Goal: Transaction & Acquisition: Purchase product/service

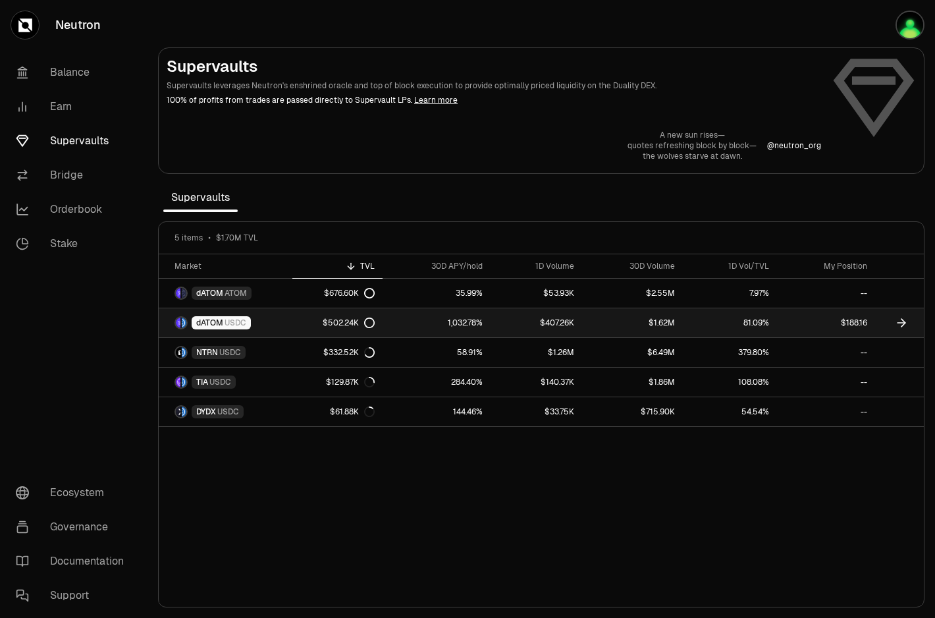
click at [802, 317] on link "$188.16" at bounding box center [826, 322] width 98 height 29
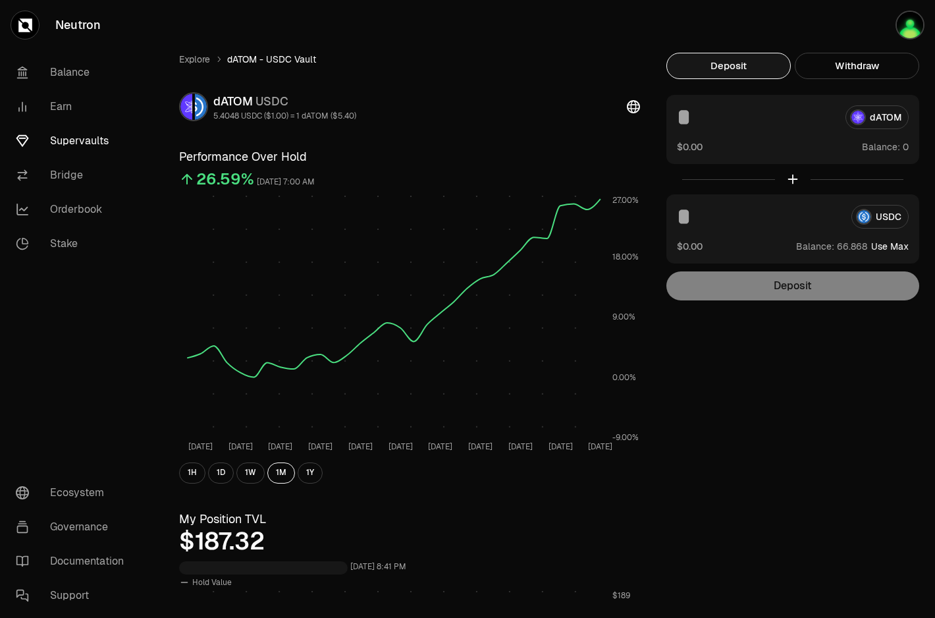
click at [716, 223] on input at bounding box center [759, 217] width 164 height 24
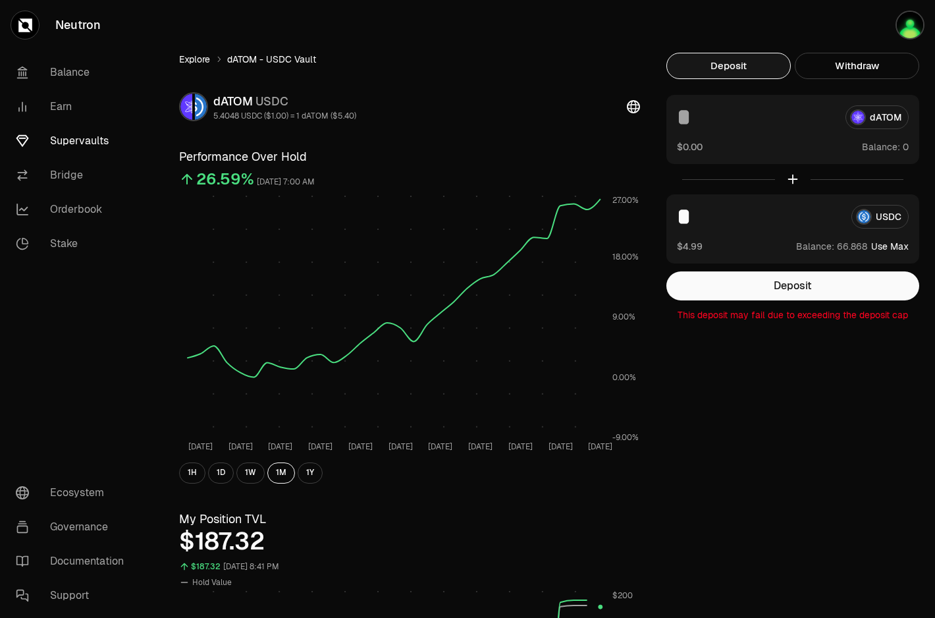
type input "*"
click at [193, 62] on link "Explore" at bounding box center [194, 59] width 31 height 13
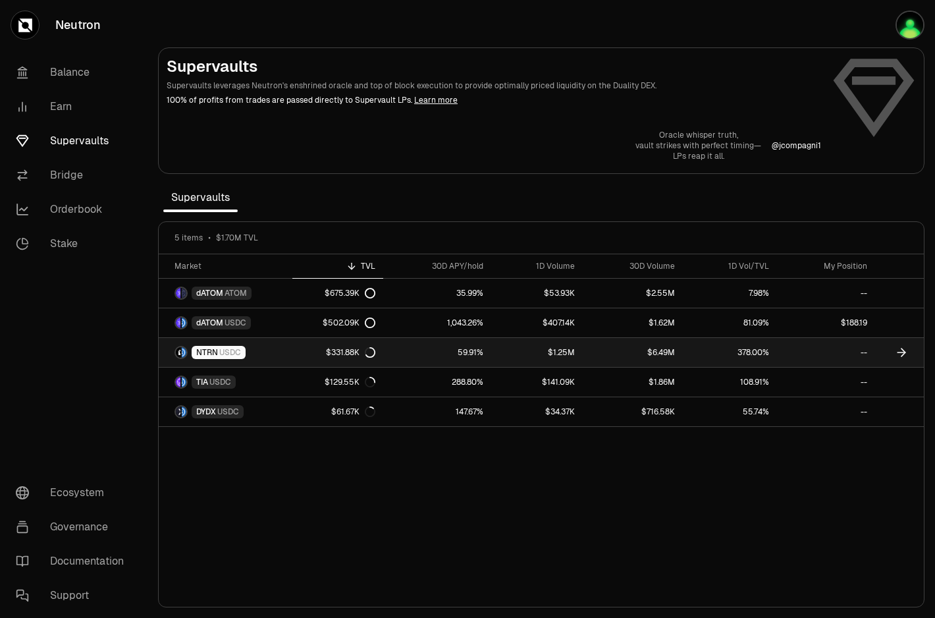
click at [503, 350] on link "$1.25M" at bounding box center [537, 352] width 92 height 29
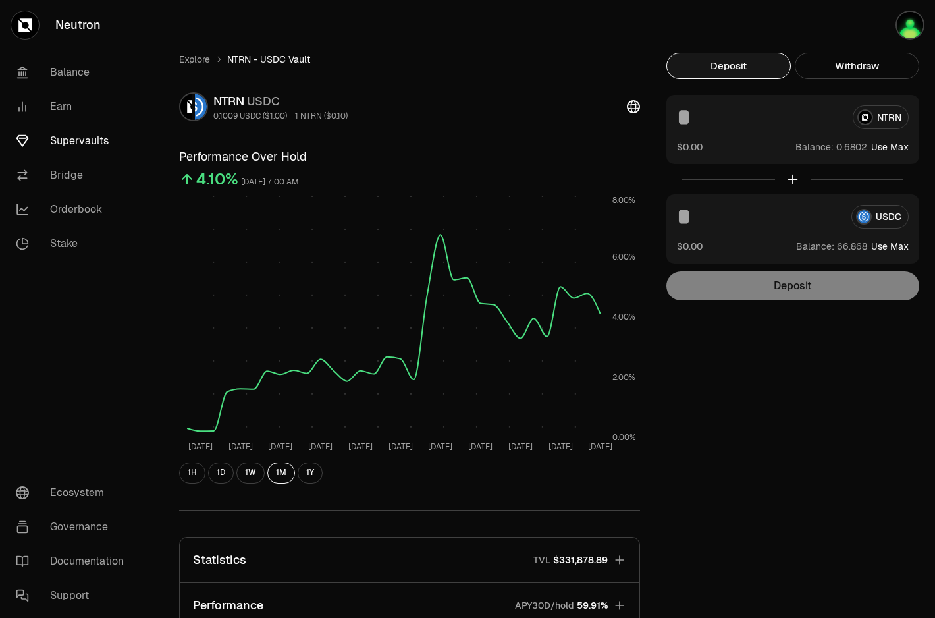
click at [892, 219] on div "USDC" at bounding box center [793, 217] width 232 height 24
click at [895, 243] on button "Use Max" at bounding box center [890, 246] width 38 height 13
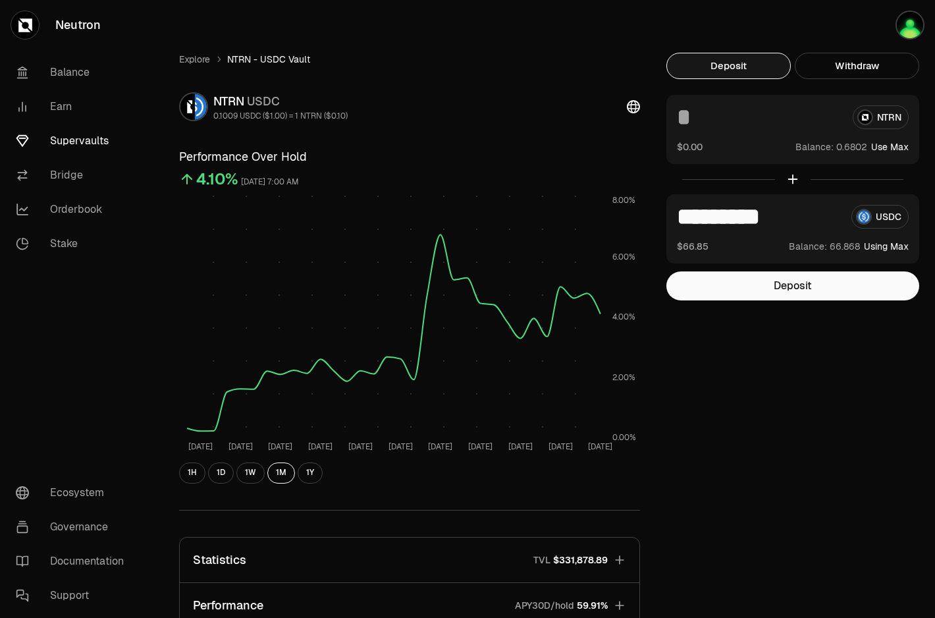
click at [900, 244] on button "Using Max" at bounding box center [886, 246] width 45 height 13
click at [693, 212] on input "*********" at bounding box center [759, 217] width 164 height 24
type input "*********"
click at [796, 285] on button "Deposit" at bounding box center [793, 285] width 253 height 29
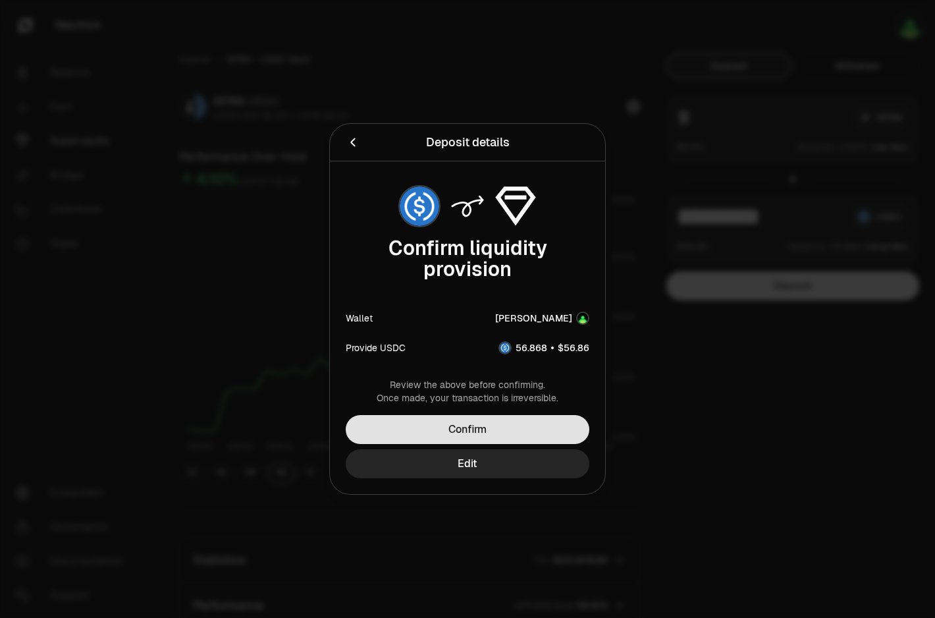
click at [511, 430] on button "Confirm" at bounding box center [468, 429] width 244 height 29
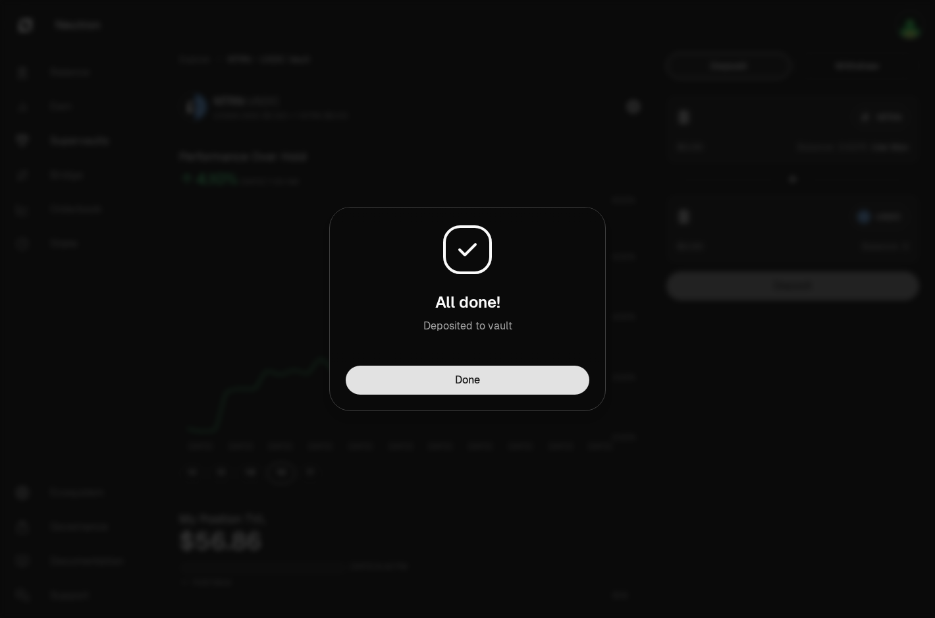
click at [539, 388] on button "Done" at bounding box center [468, 380] width 244 height 29
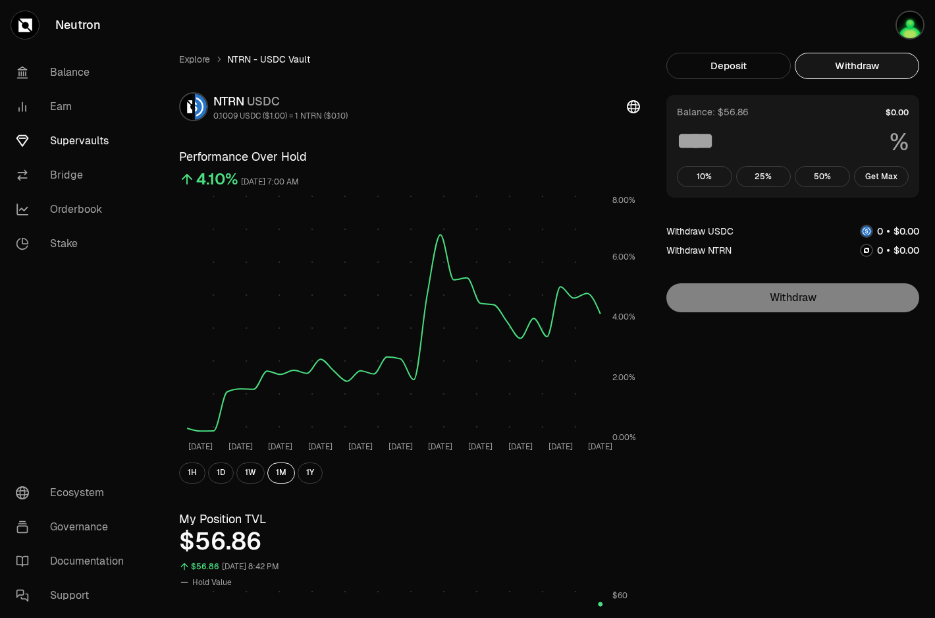
click at [844, 61] on button "Withdraw" at bounding box center [857, 66] width 124 height 26
click at [889, 180] on button "Get Max" at bounding box center [881, 176] width 55 height 21
type input "***"
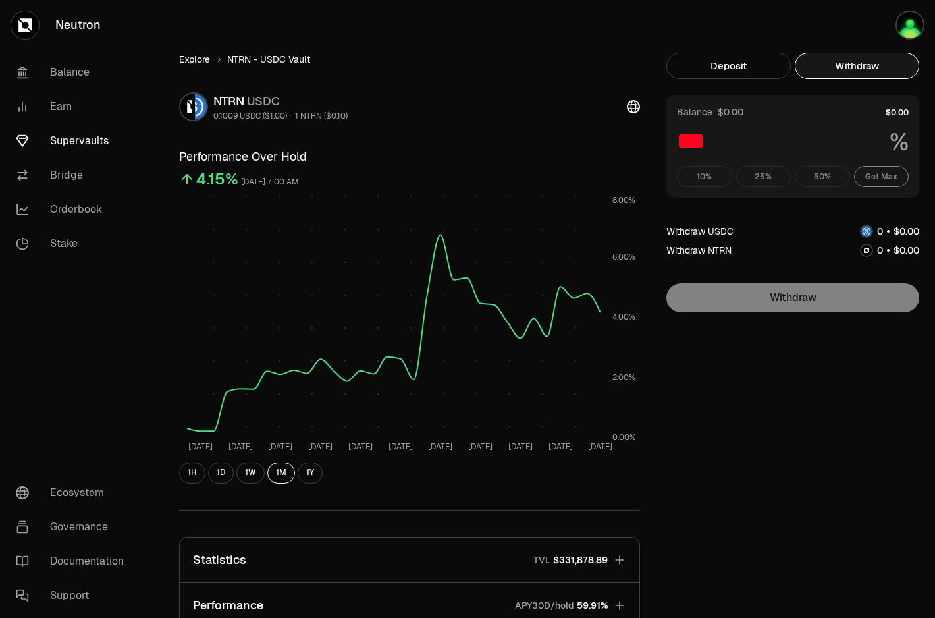
click at [187, 59] on link "Explore" at bounding box center [194, 59] width 31 height 13
click at [190, 65] on link "Explore" at bounding box center [194, 59] width 31 height 13
click at [198, 60] on link "Explore" at bounding box center [194, 59] width 31 height 13
click at [73, 132] on link "Supervaults" at bounding box center [73, 141] width 137 height 34
click at [67, 110] on link "Earn" at bounding box center [73, 107] width 137 height 34
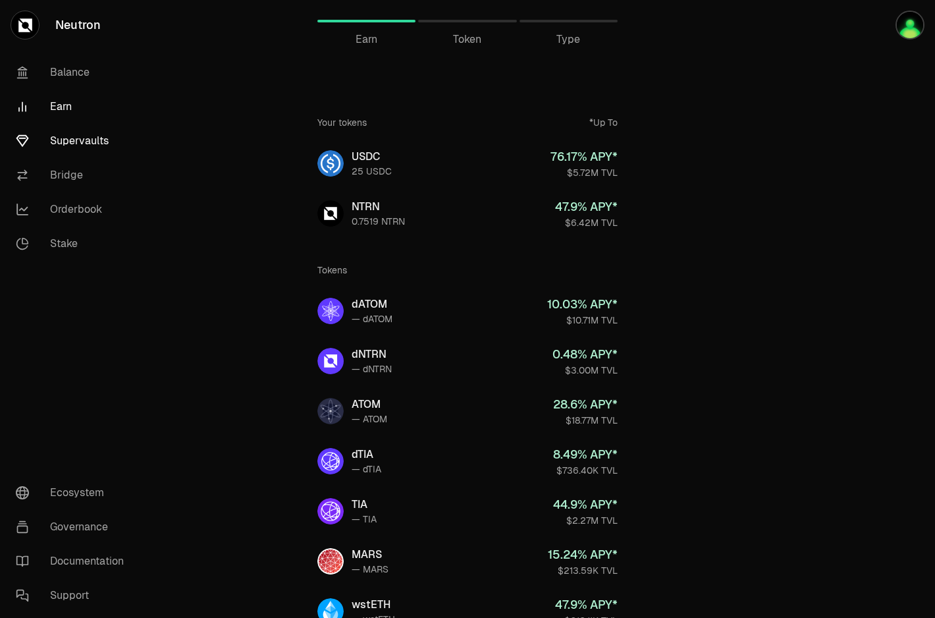
click at [71, 139] on link "Supervaults" at bounding box center [73, 141] width 137 height 34
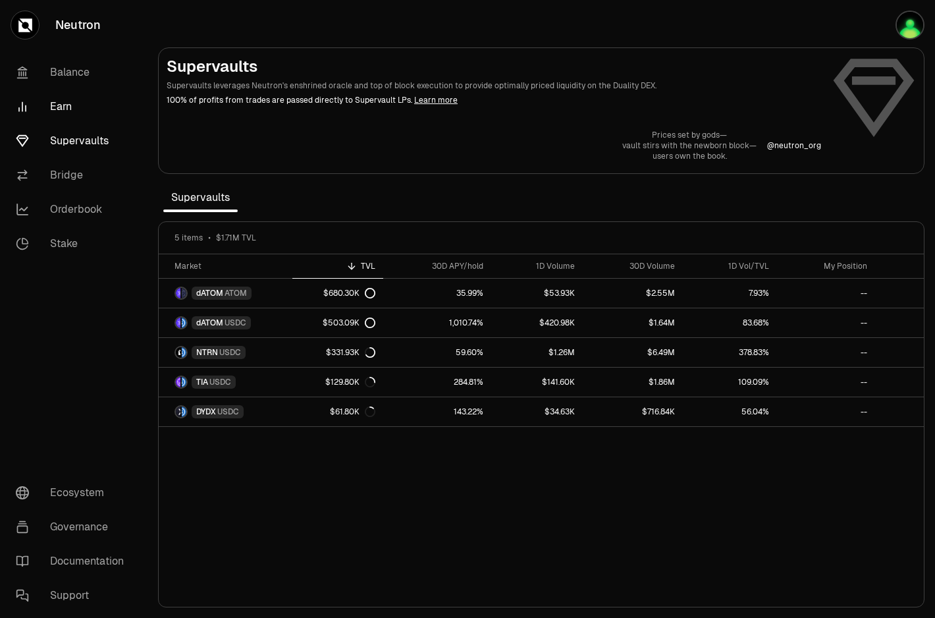
click at [60, 107] on link "Earn" at bounding box center [73, 107] width 137 height 34
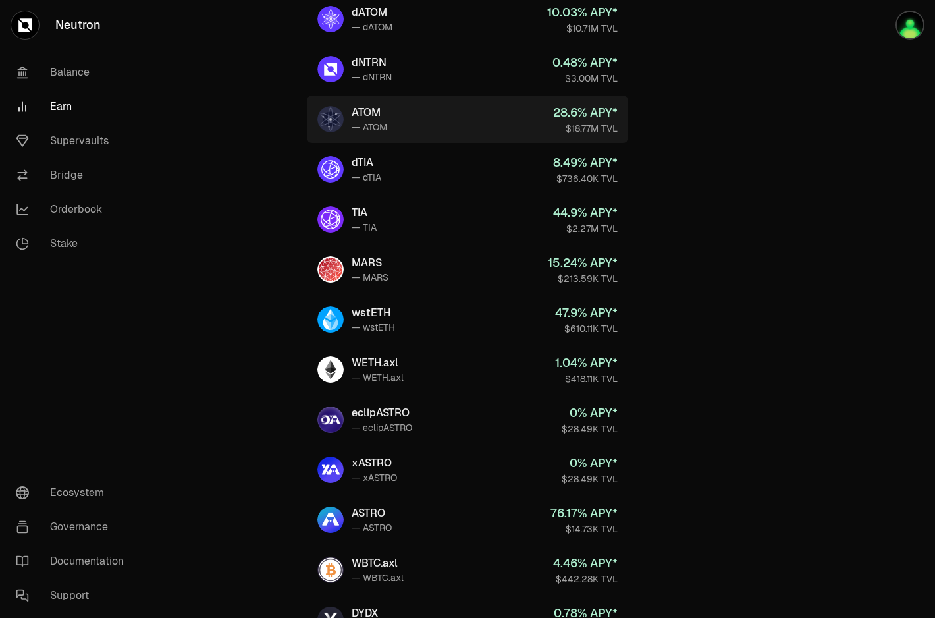
scroll to position [298, 0]
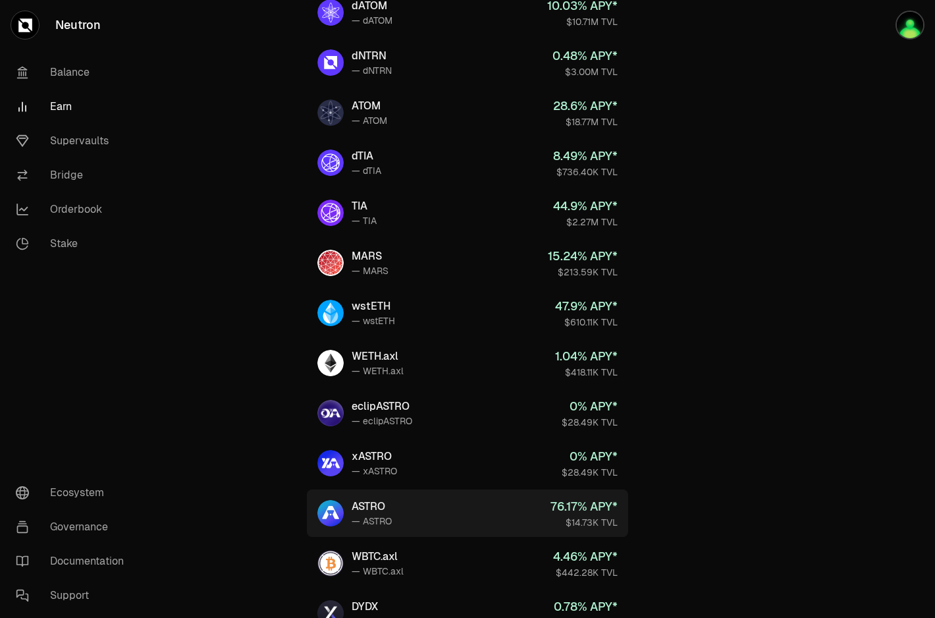
click at [396, 510] on link "ASTRO — ASTRO 76.17 % APY* $14.73K TVL" at bounding box center [467, 512] width 321 height 47
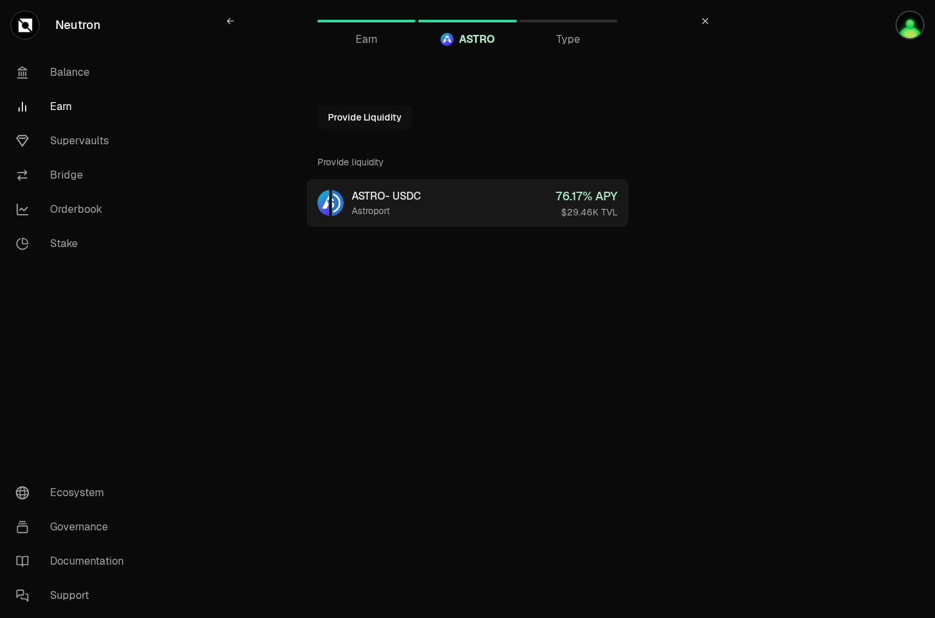
click at [514, 209] on link "ASTRO - USDC Astroport 76.17 % APY $29.46K TVL" at bounding box center [467, 202] width 321 height 47
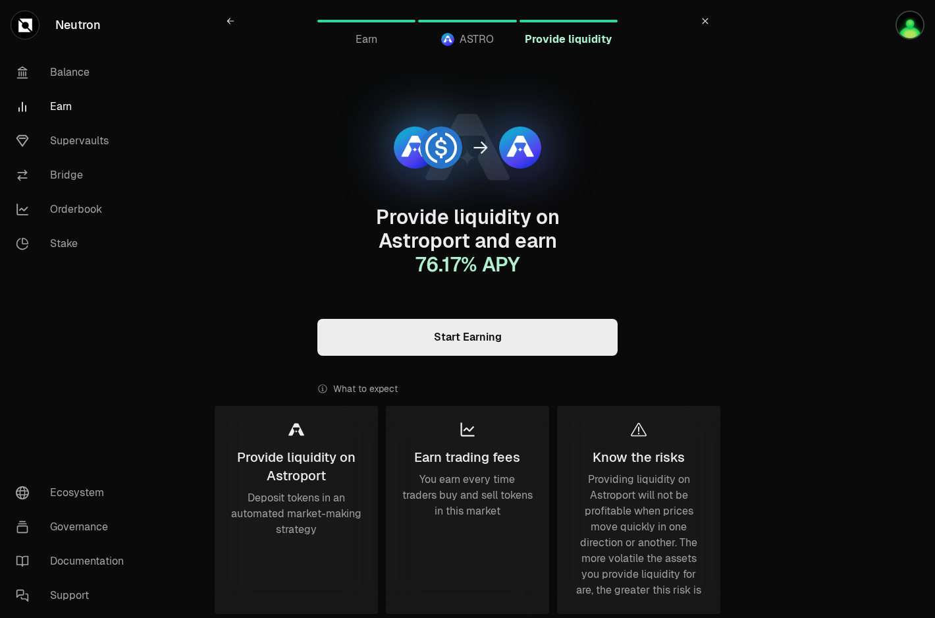
click at [476, 336] on link "Start Earning" at bounding box center [467, 337] width 300 height 37
click at [98, 150] on link "Supervaults" at bounding box center [73, 141] width 137 height 34
